Goal: Navigation & Orientation: Find specific page/section

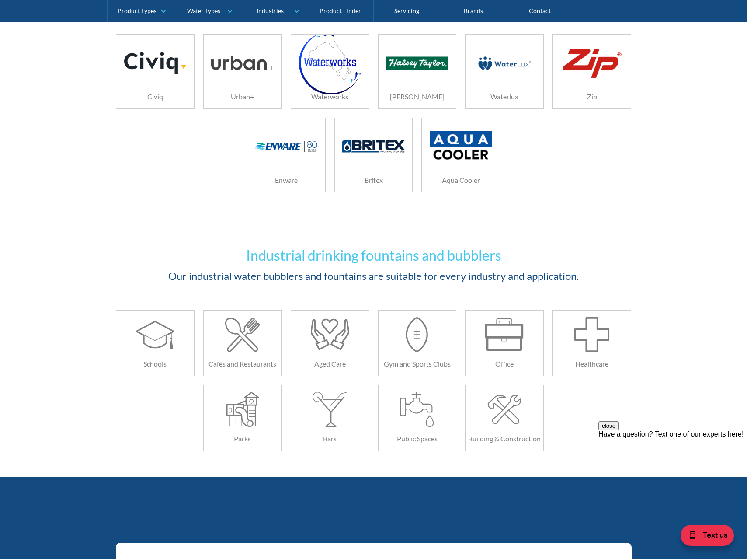
scroll to position [979, 0]
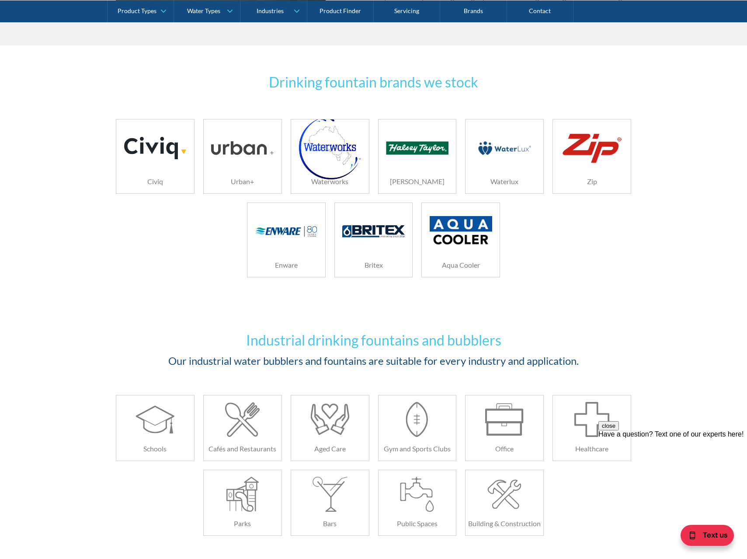
click at [160, 261] on div "Civiq Urban+ Waterworks Halsey Taylor Waterlux Zip Enware Britex Aqua Cooler" at bounding box center [373, 202] width 525 height 167
click at [153, 171] on div "Civiq" at bounding box center [155, 182] width 78 height 24
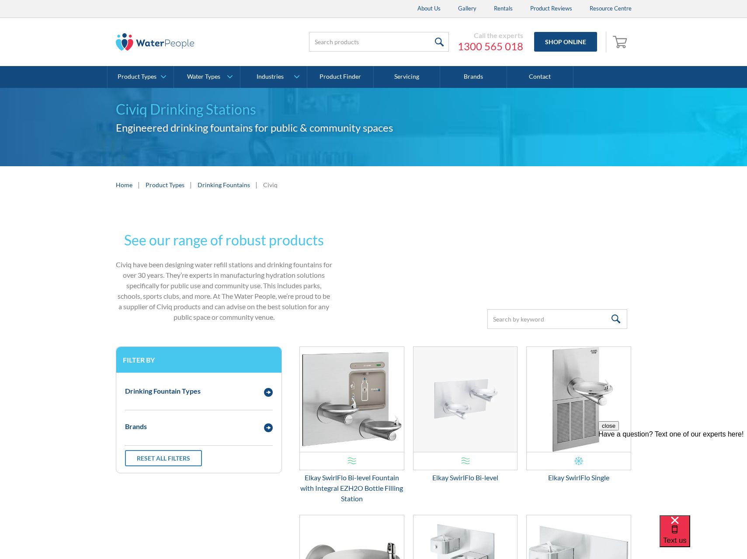
click at [225, 182] on link "Drinking Fountains" at bounding box center [224, 184] width 52 height 9
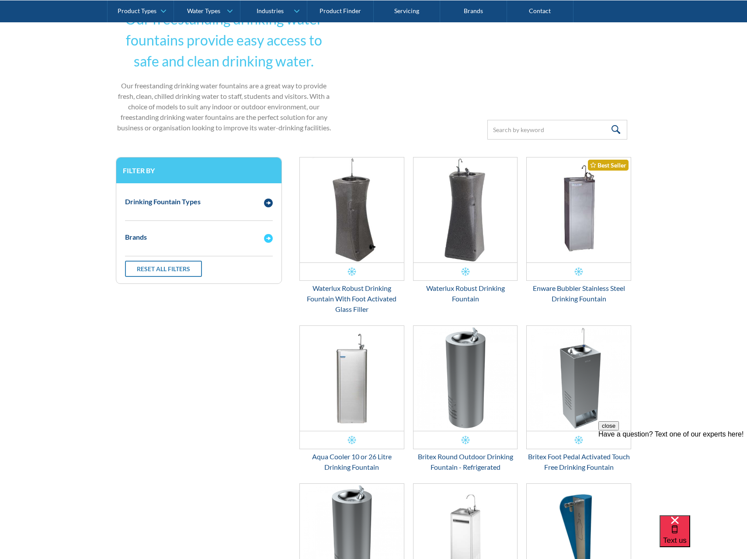
click at [187, 237] on div "Brands" at bounding box center [190, 237] width 139 height 11
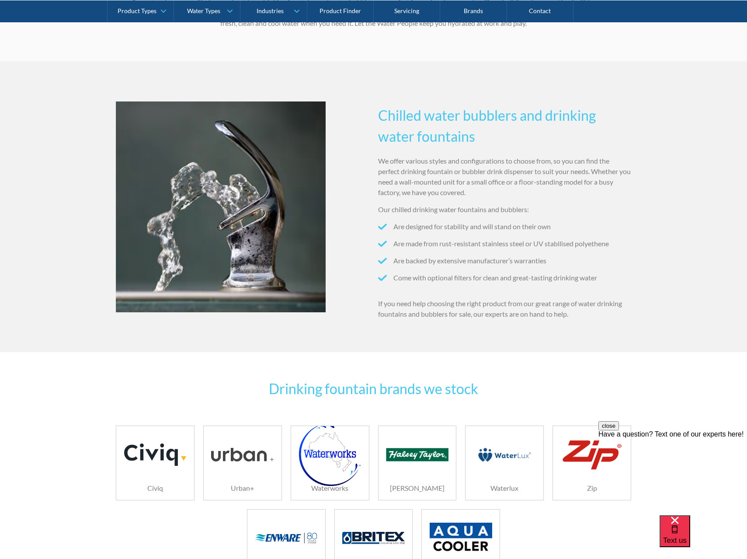
scroll to position [847, 0]
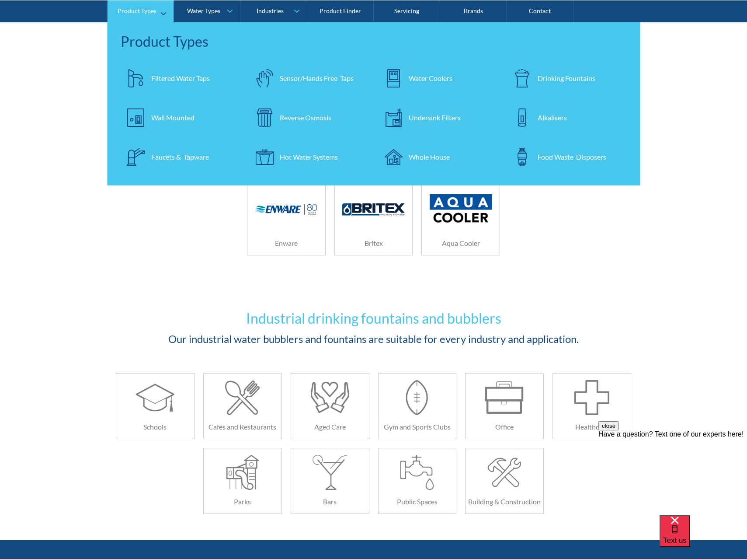
click at [163, 78] on div "Filtered Water Taps" at bounding box center [180, 78] width 59 height 10
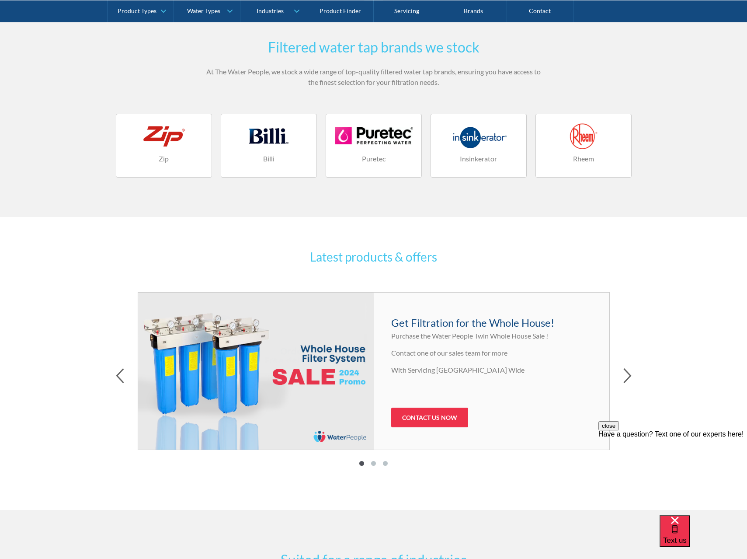
click at [150, 142] on div at bounding box center [164, 136] width 78 height 26
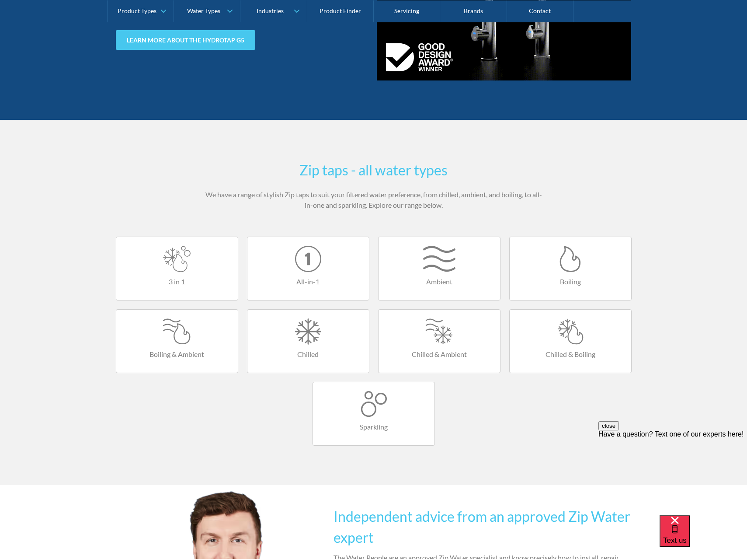
scroll to position [2050, 0]
